Goal: Use online tool/utility: Utilize a website feature to perform a specific function

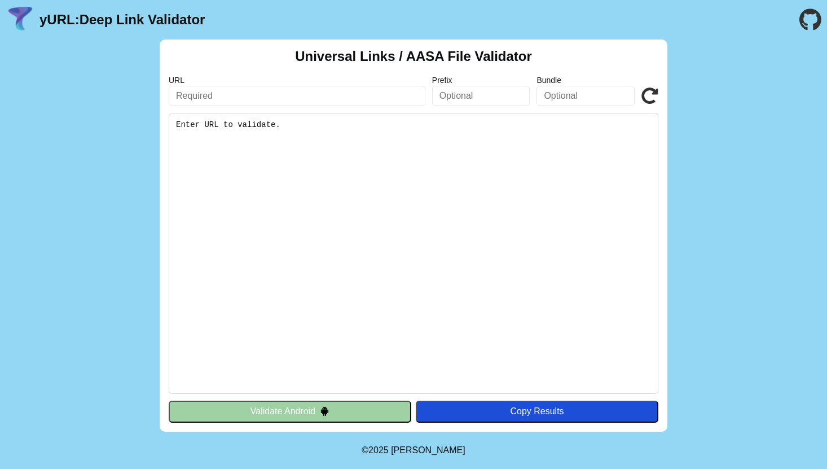
drag, startPoint x: 0, startPoint y: 0, endPoint x: 273, endPoint y: 98, distance: 289.8
click at [273, 98] on input "text" at bounding box center [297, 96] width 257 height 20
click at [253, 91] on input "text" at bounding box center [297, 96] width 257 height 20
paste input "[PERSON_NAME][DOMAIN_NAME]"
type input "[PERSON_NAME][DOMAIN_NAME]"
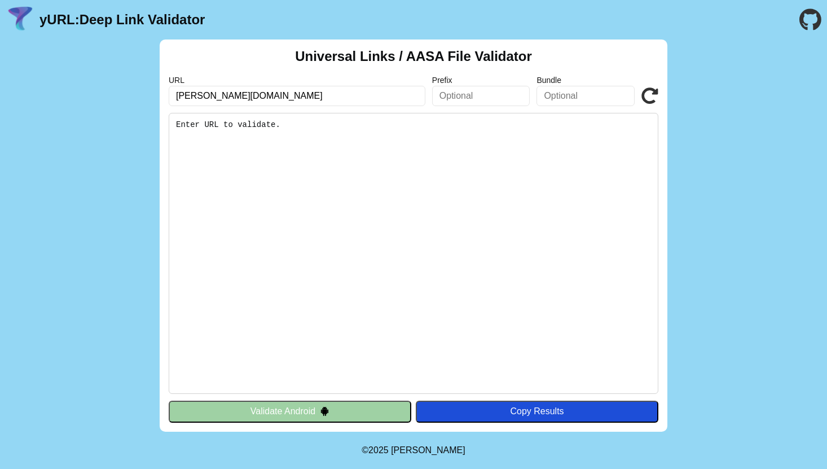
click at [644, 95] on icon at bounding box center [649, 95] width 17 height 17
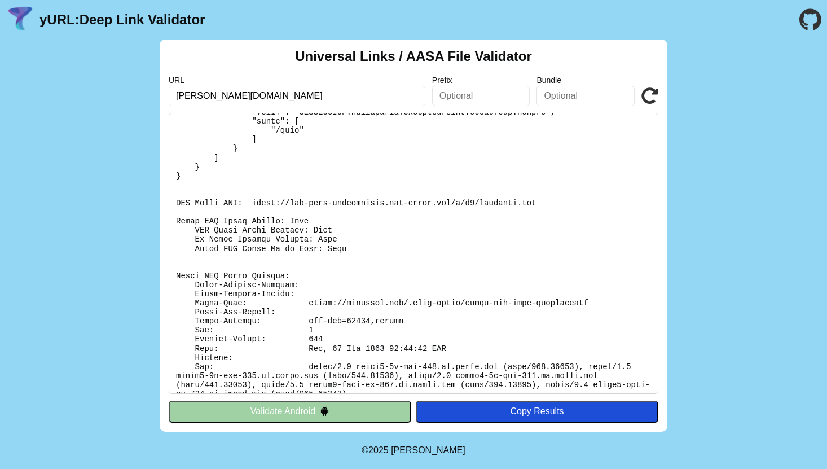
scroll to position [133, 0]
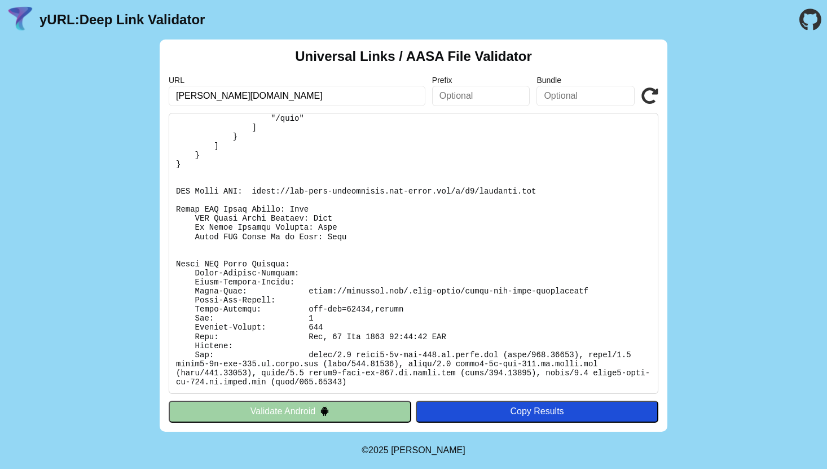
click at [449, 237] on pre at bounding box center [413, 253] width 489 height 281
click at [449, 238] on pre at bounding box center [413, 253] width 489 height 281
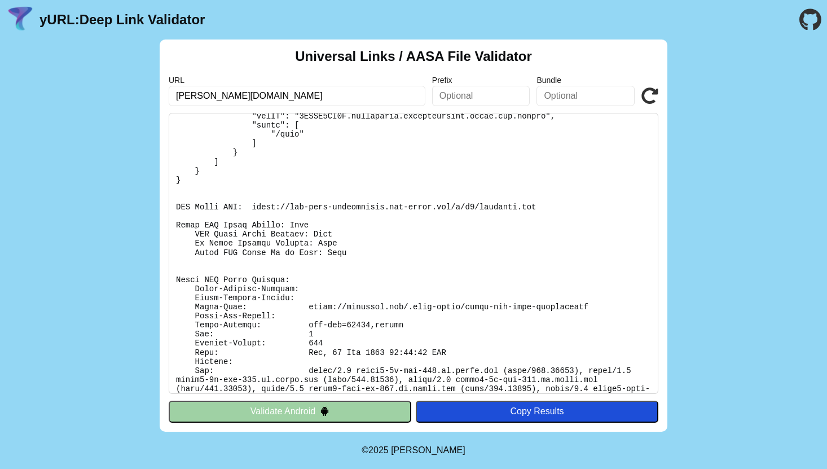
scroll to position [0, 0]
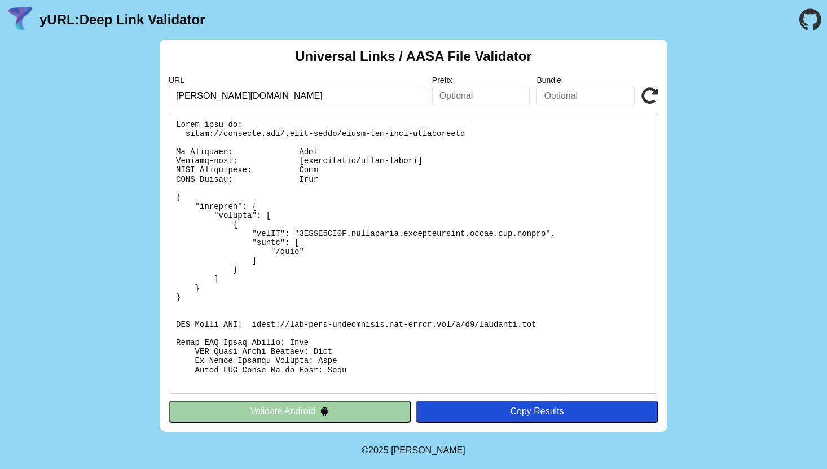
click at [549, 409] on div "Copy Results" at bounding box center [536, 411] width 231 height 10
